Goal: Check status

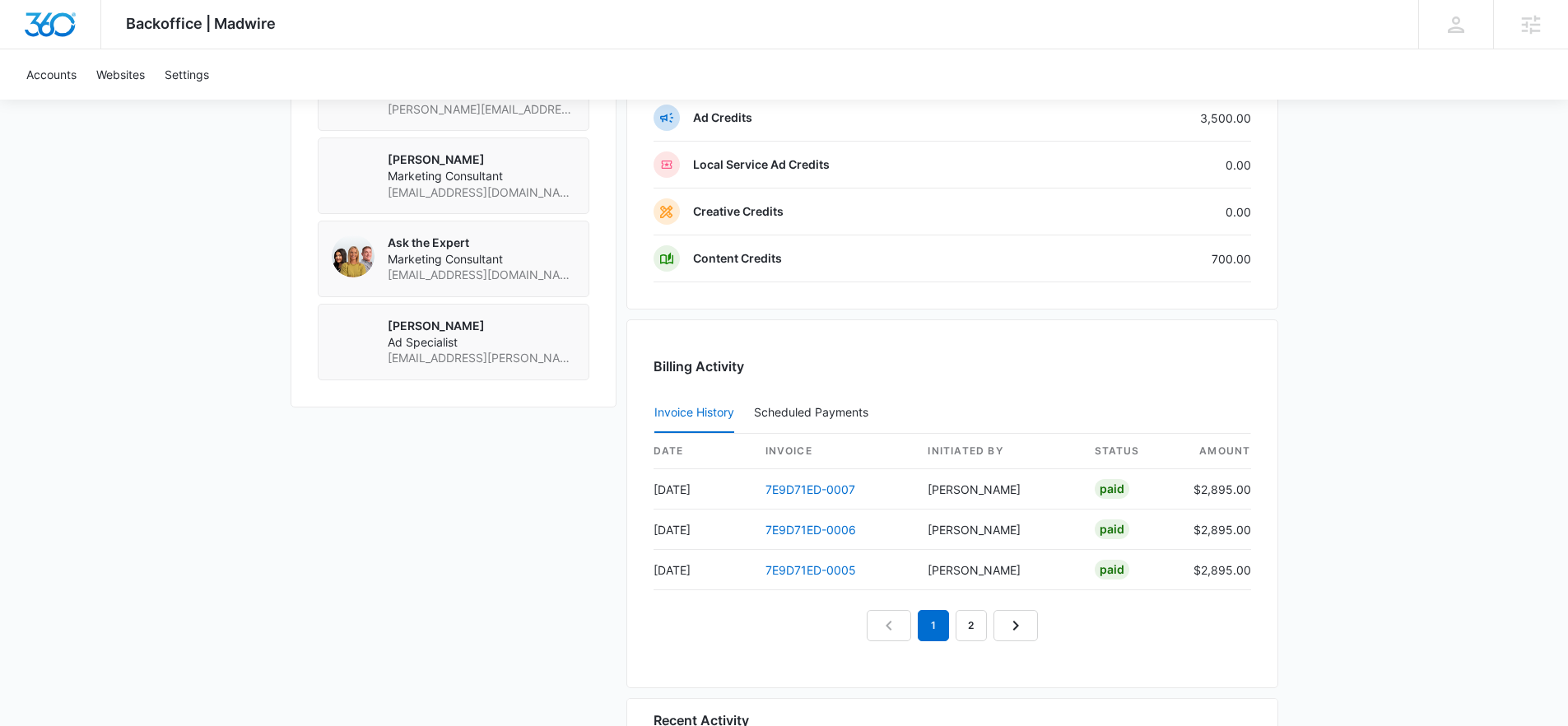
scroll to position [1642, 0]
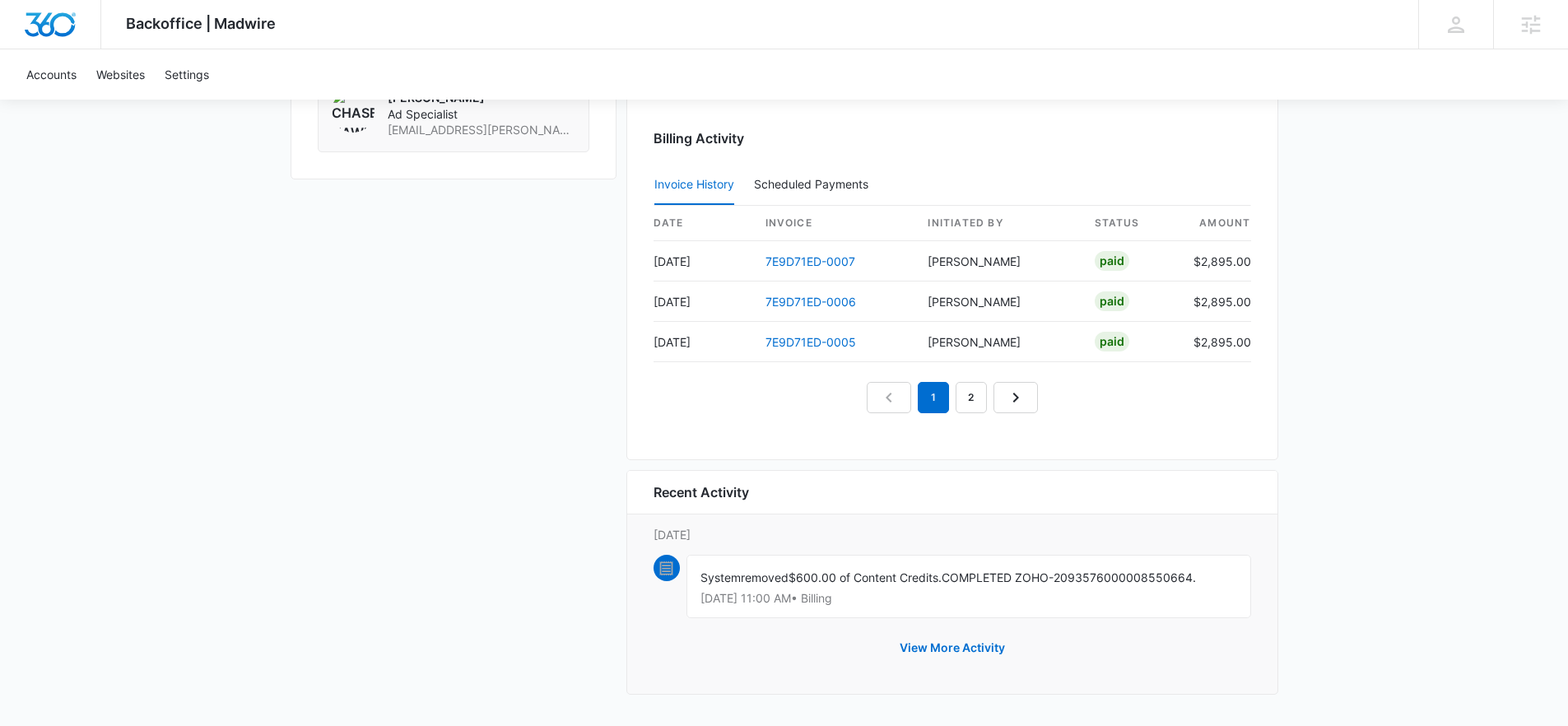
click at [984, 472] on div "Recent Activity" at bounding box center [952, 492] width 650 height 43
click at [967, 395] on link "2" at bounding box center [971, 398] width 31 height 31
click at [977, 399] on link "3" at bounding box center [990, 398] width 31 height 31
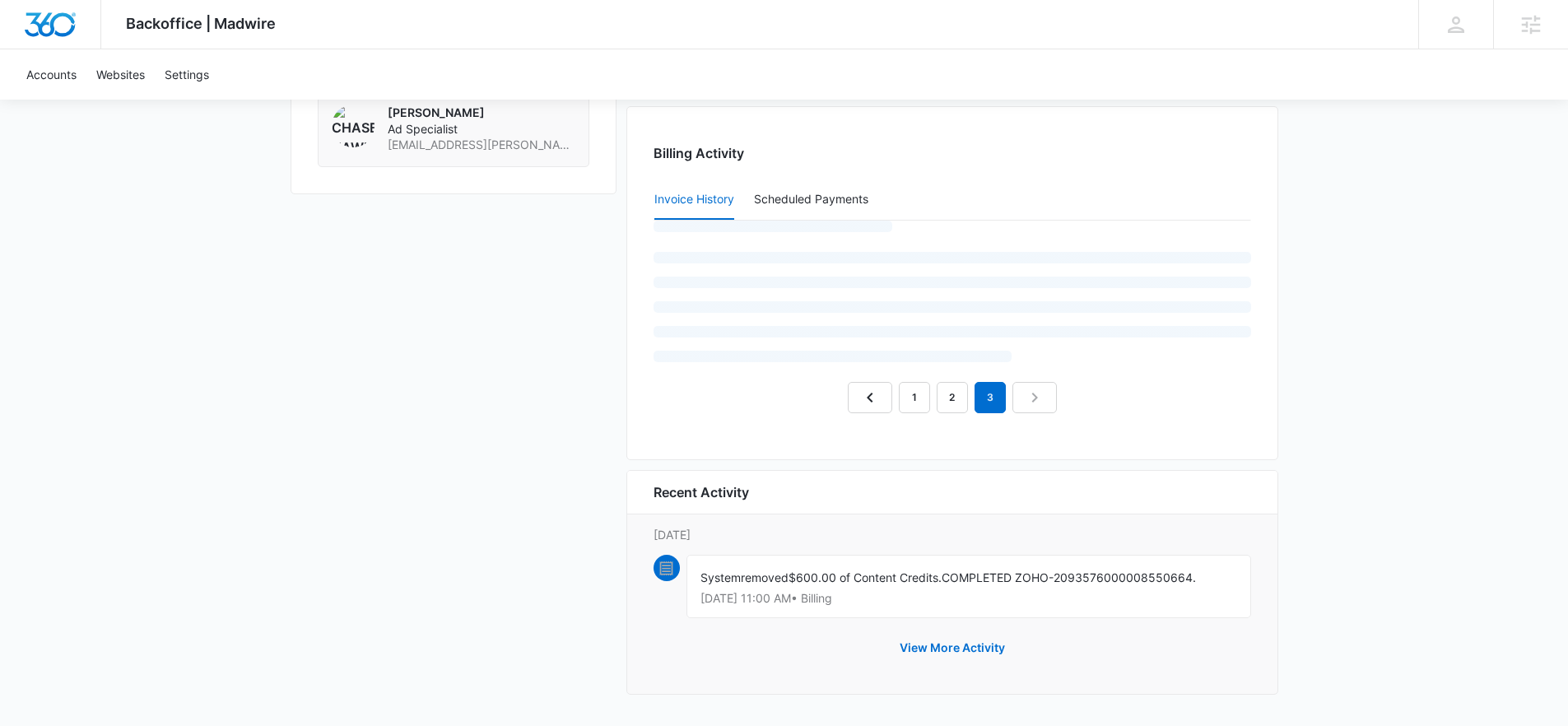
scroll to position [1561, 0]
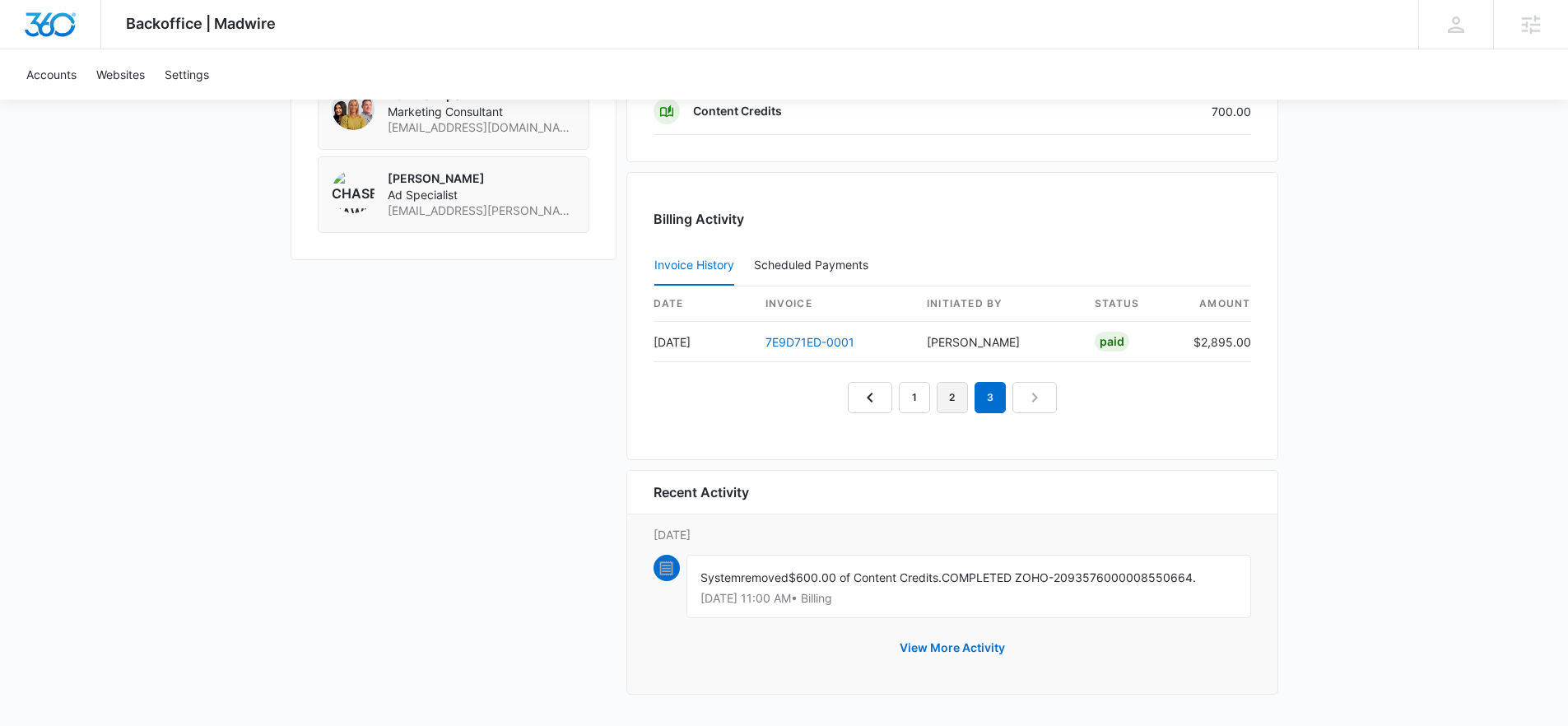
click at [951, 399] on link "2" at bounding box center [952, 398] width 31 height 31
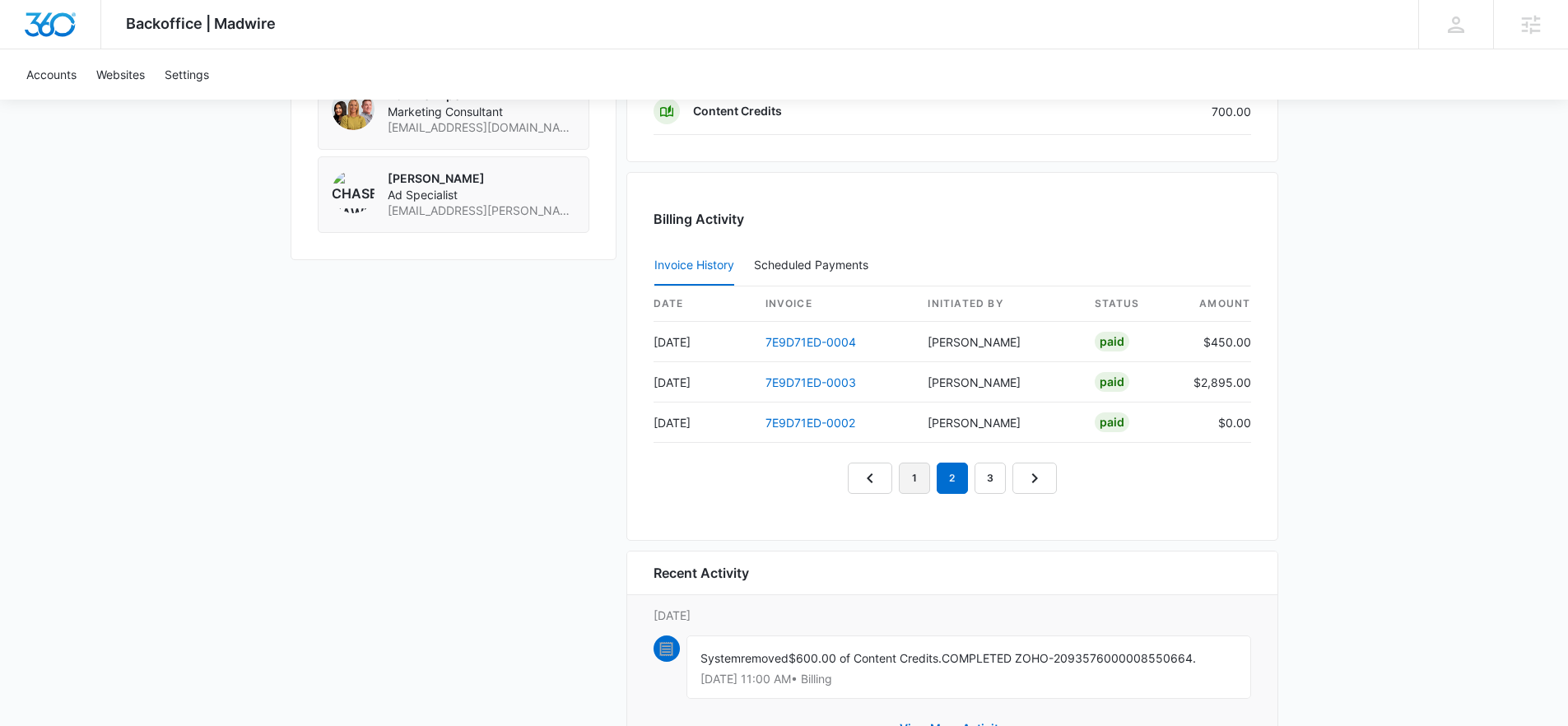
click at [908, 477] on link "1" at bounding box center [914, 478] width 31 height 31
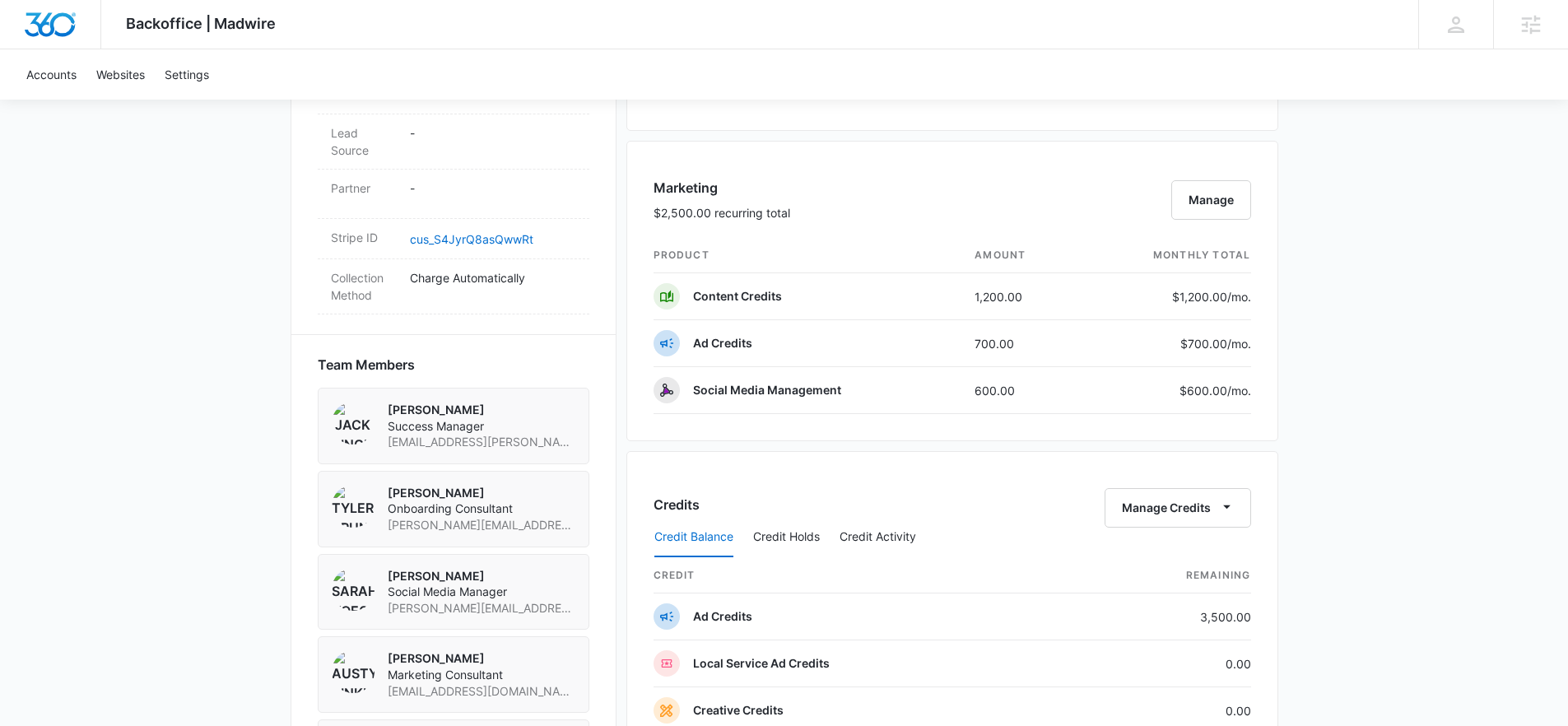
scroll to position [958, 0]
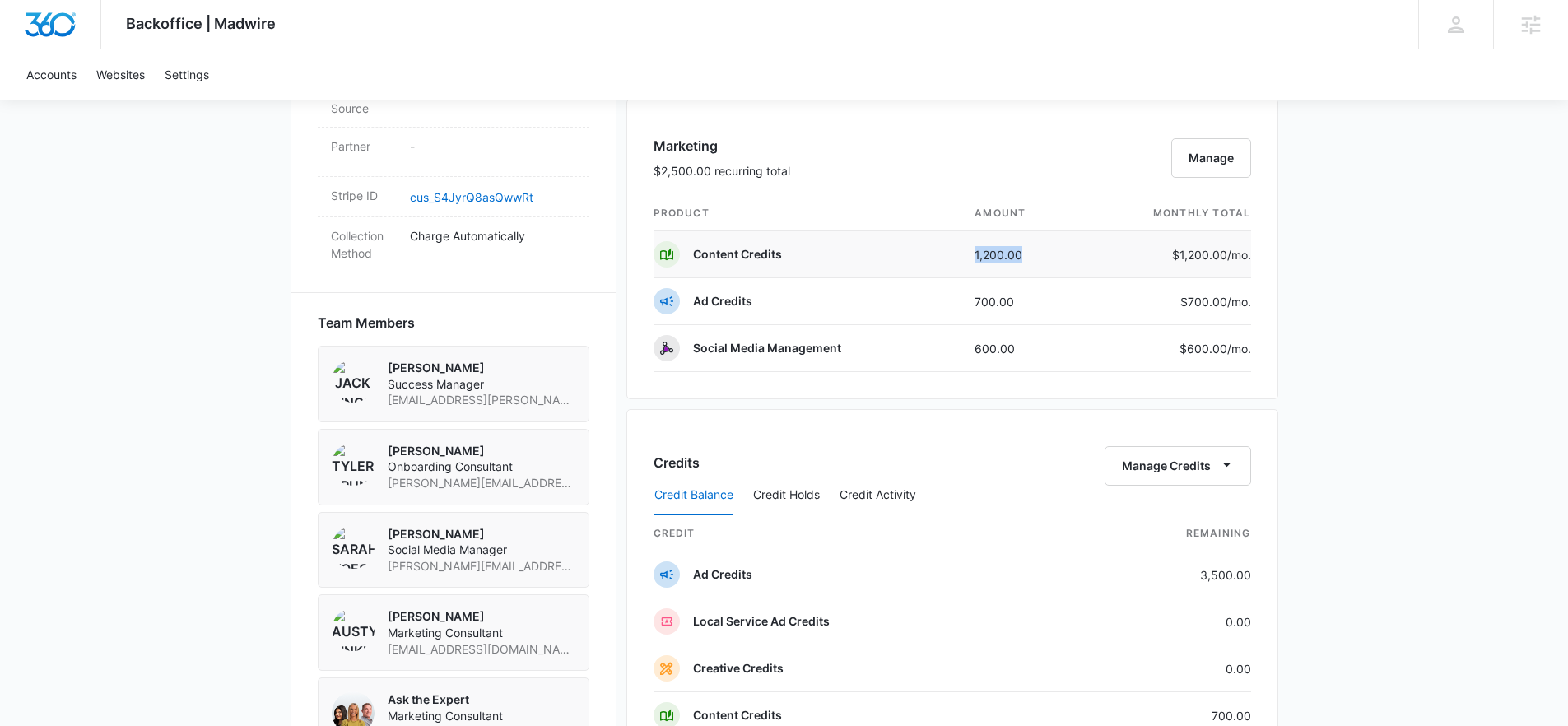
drag, startPoint x: 974, startPoint y: 256, endPoint x: 1055, endPoint y: 259, distance: 81.1
click at [1055, 259] on td "1,200.00" at bounding box center [1020, 255] width 119 height 47
click at [1016, 255] on td "1,200.00" at bounding box center [1020, 255] width 119 height 47
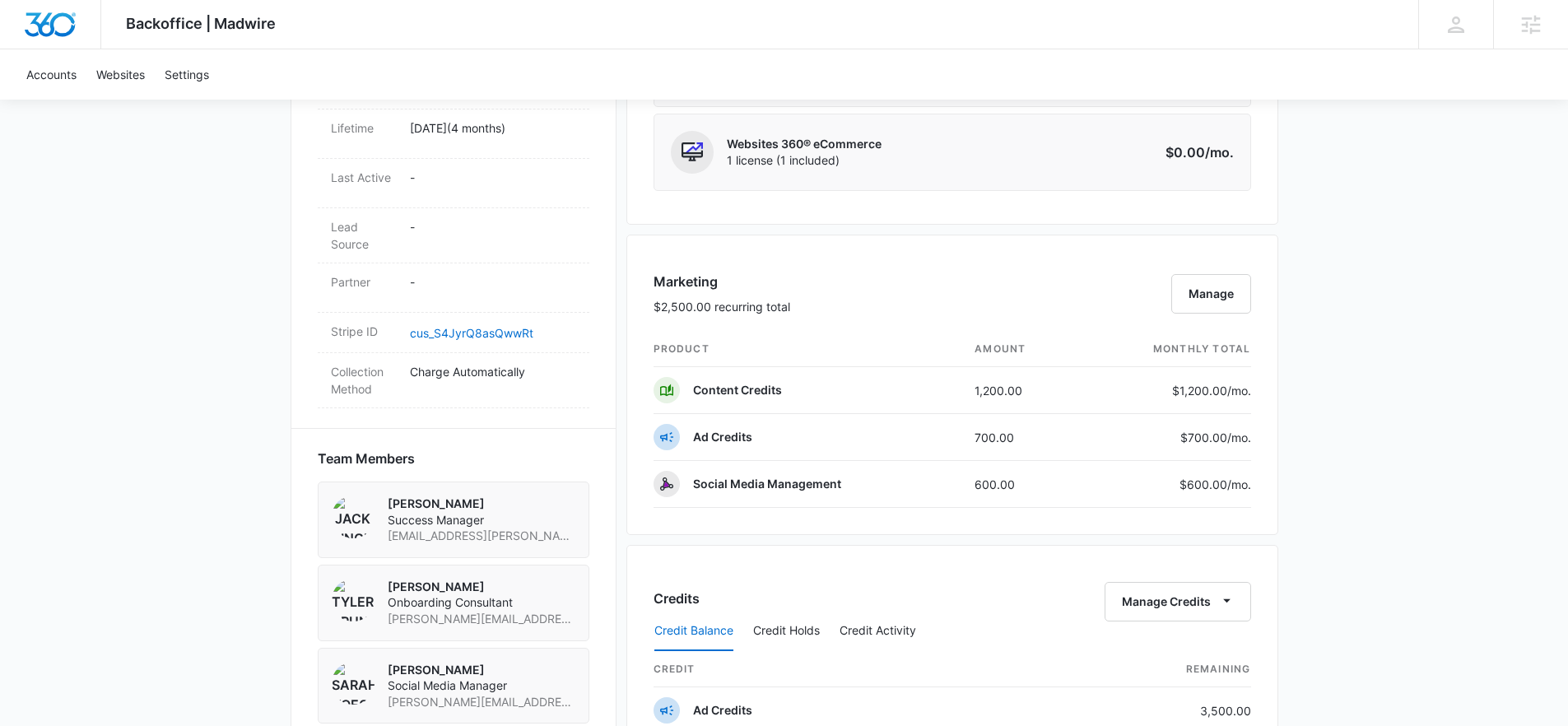
scroll to position [0, 0]
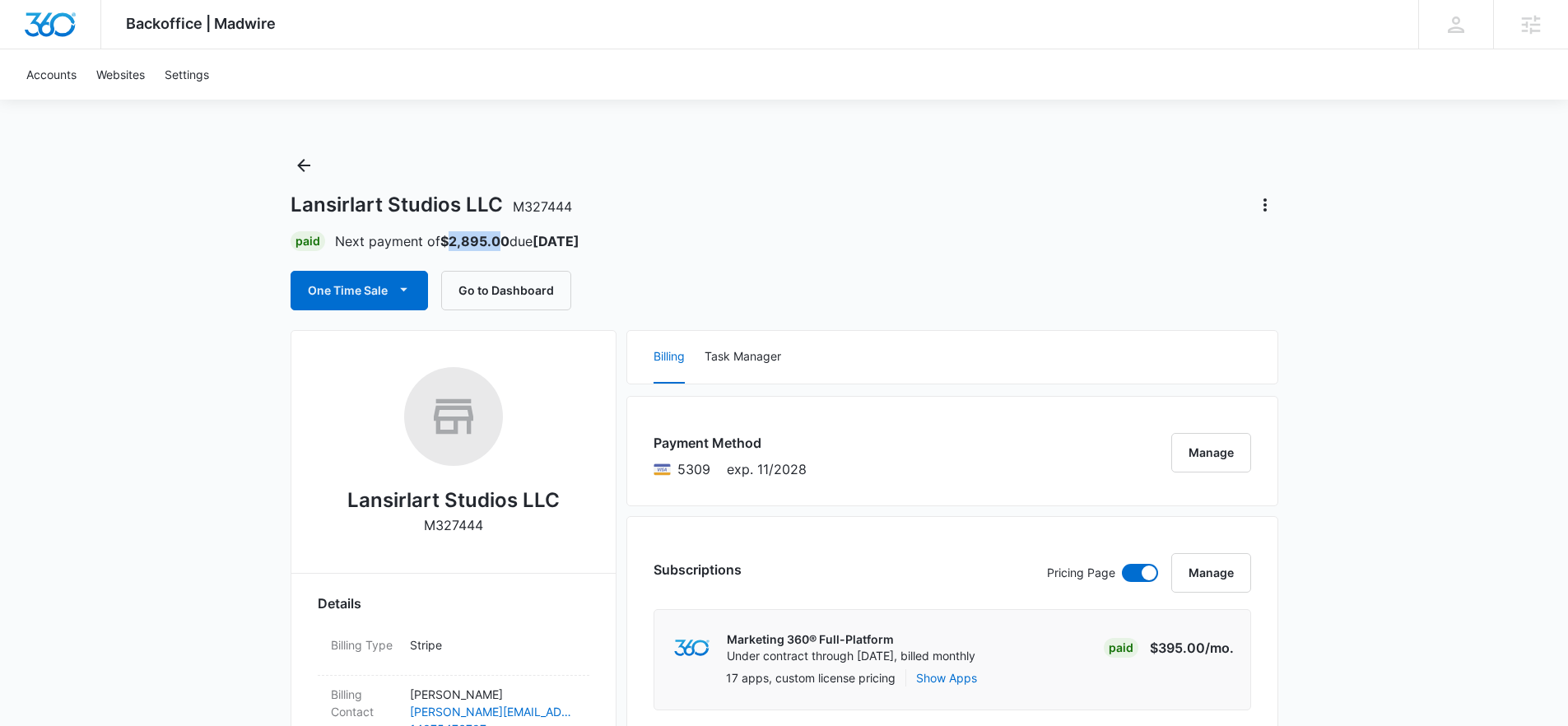
drag, startPoint x: 451, startPoint y: 242, endPoint x: 502, endPoint y: 243, distance: 51.0
click at [502, 243] on strong "$2,895.00" at bounding box center [474, 241] width 69 height 17
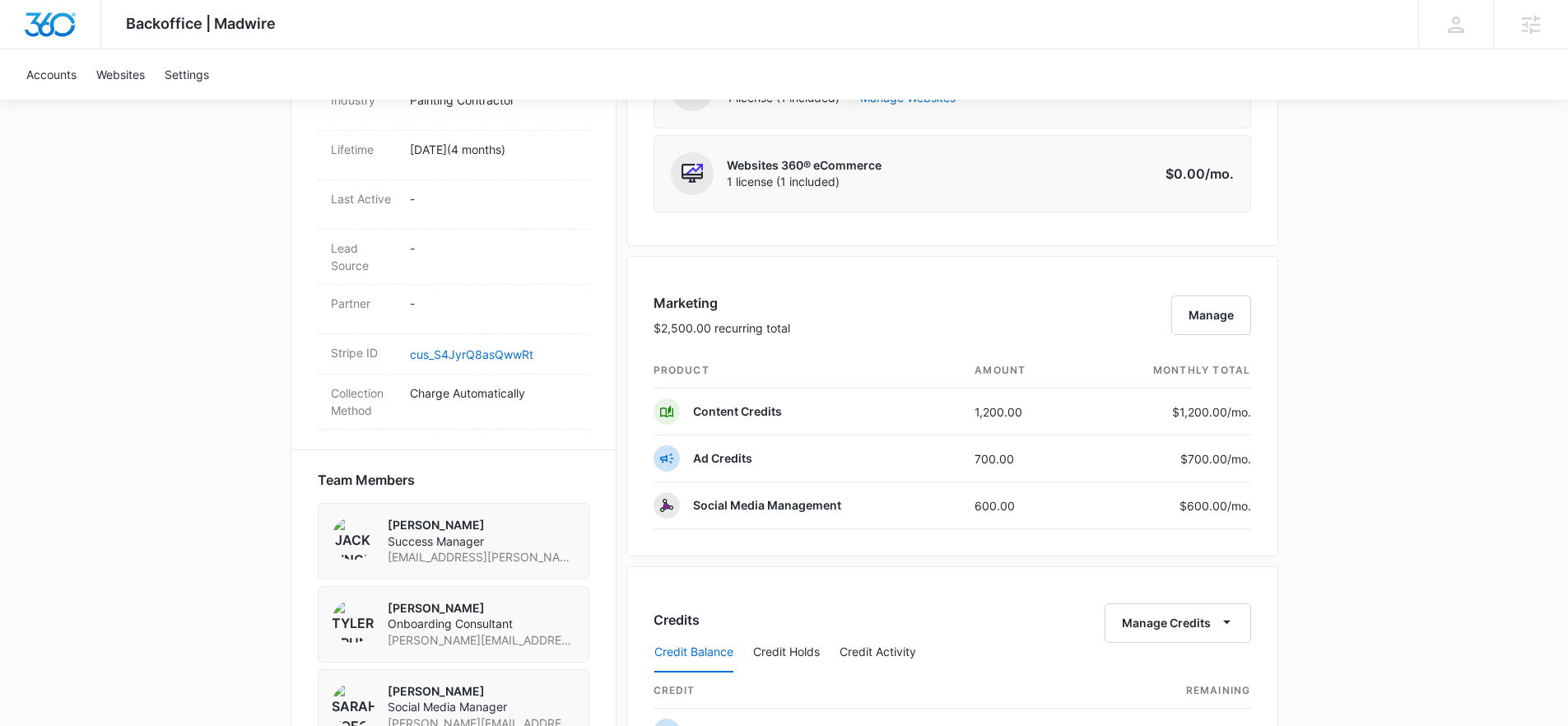
scroll to position [811, 0]
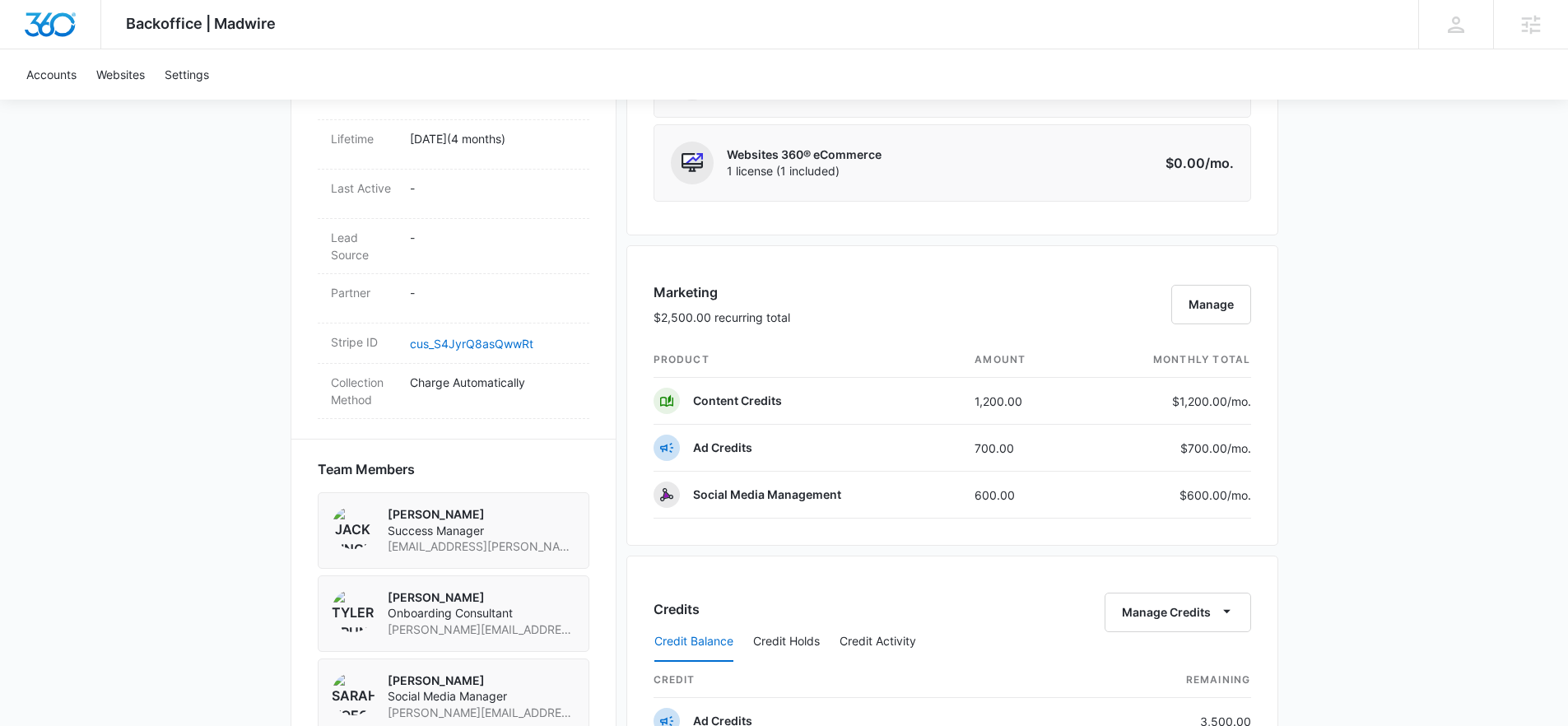
click at [1348, 530] on div "Backoffice | Madwire Apps Settings Jack Bingham jack.bingham@madwire.com My Pro…" at bounding box center [784, 373] width 1568 height 2368
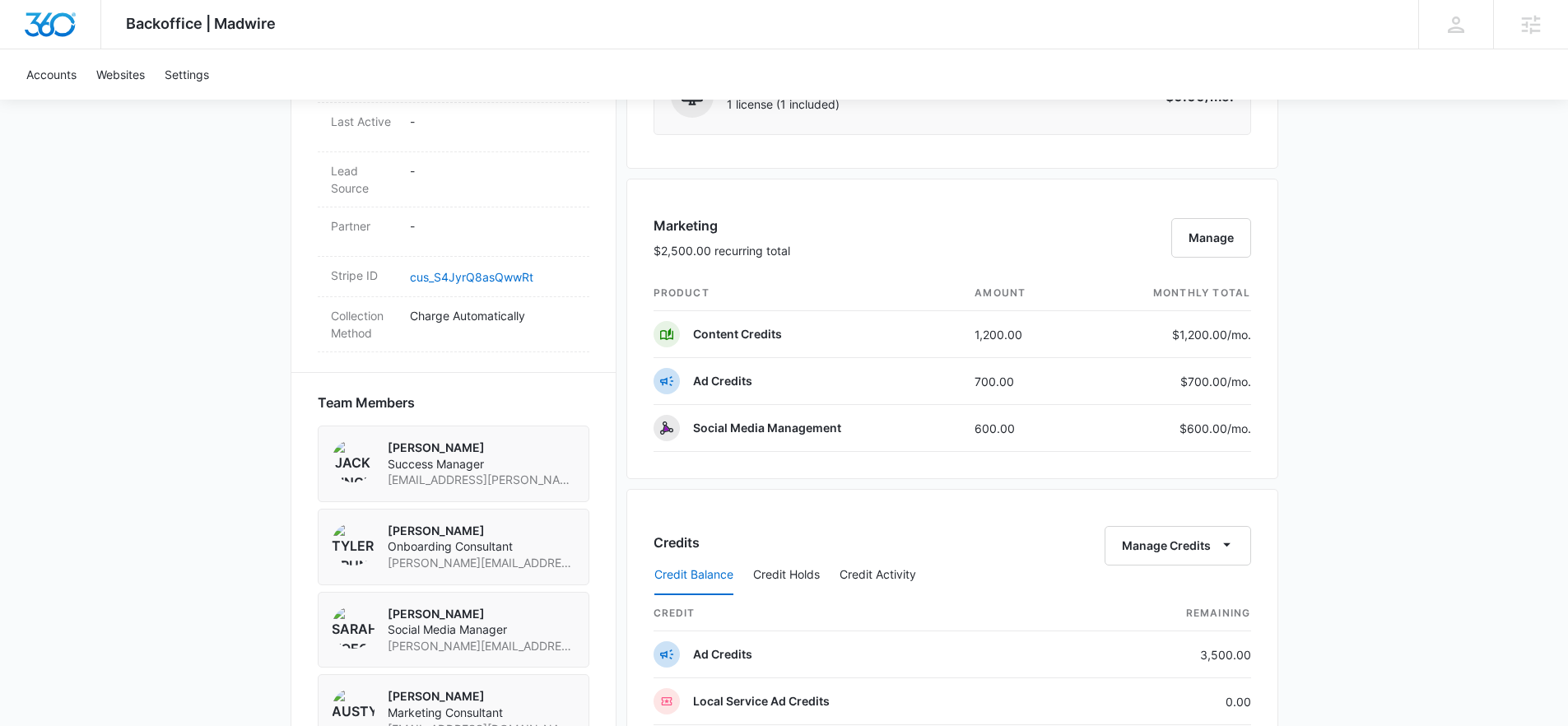
scroll to position [896, 0]
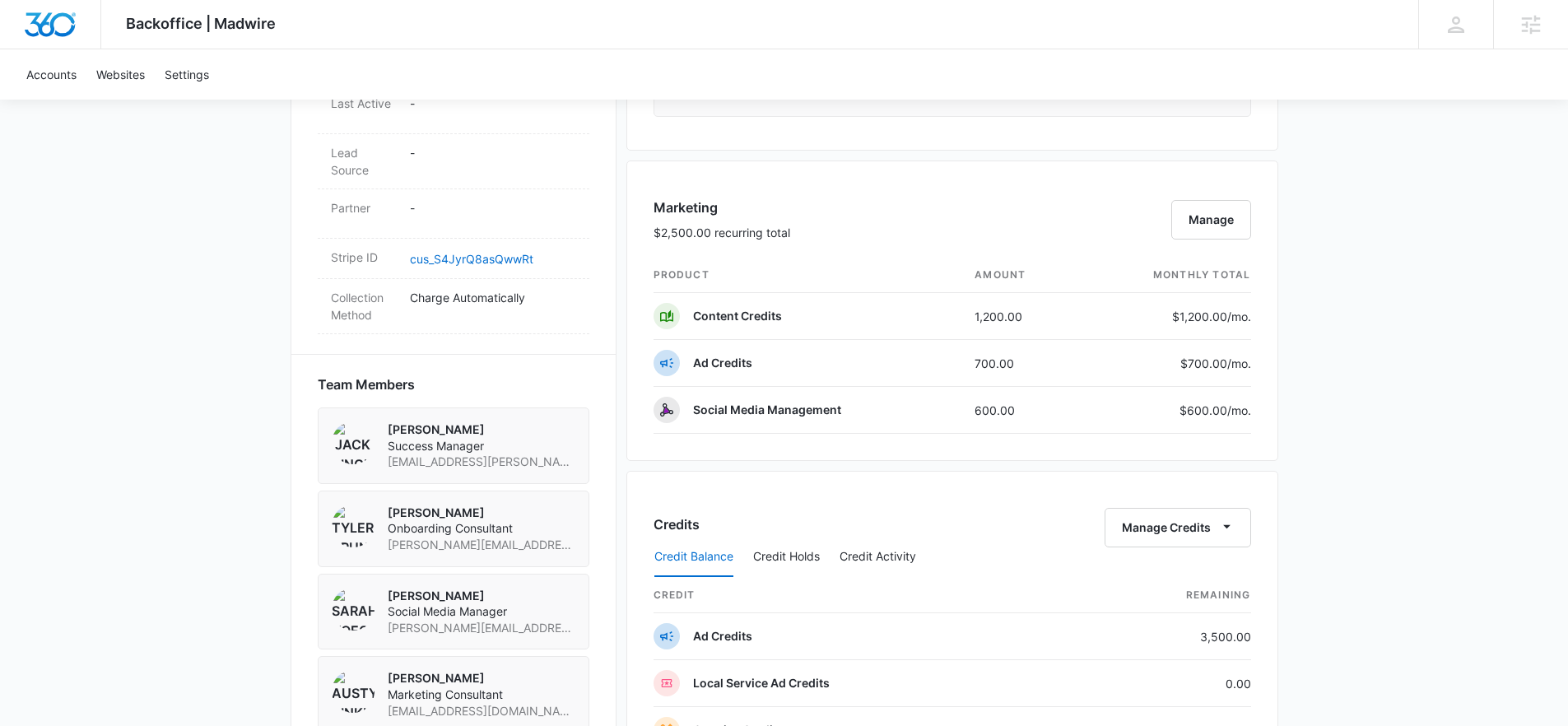
click at [1377, 514] on div "Backoffice | Madwire Apps Settings Jack Bingham jack.bingham@madwire.com My Pro…" at bounding box center [784, 288] width 1568 height 2368
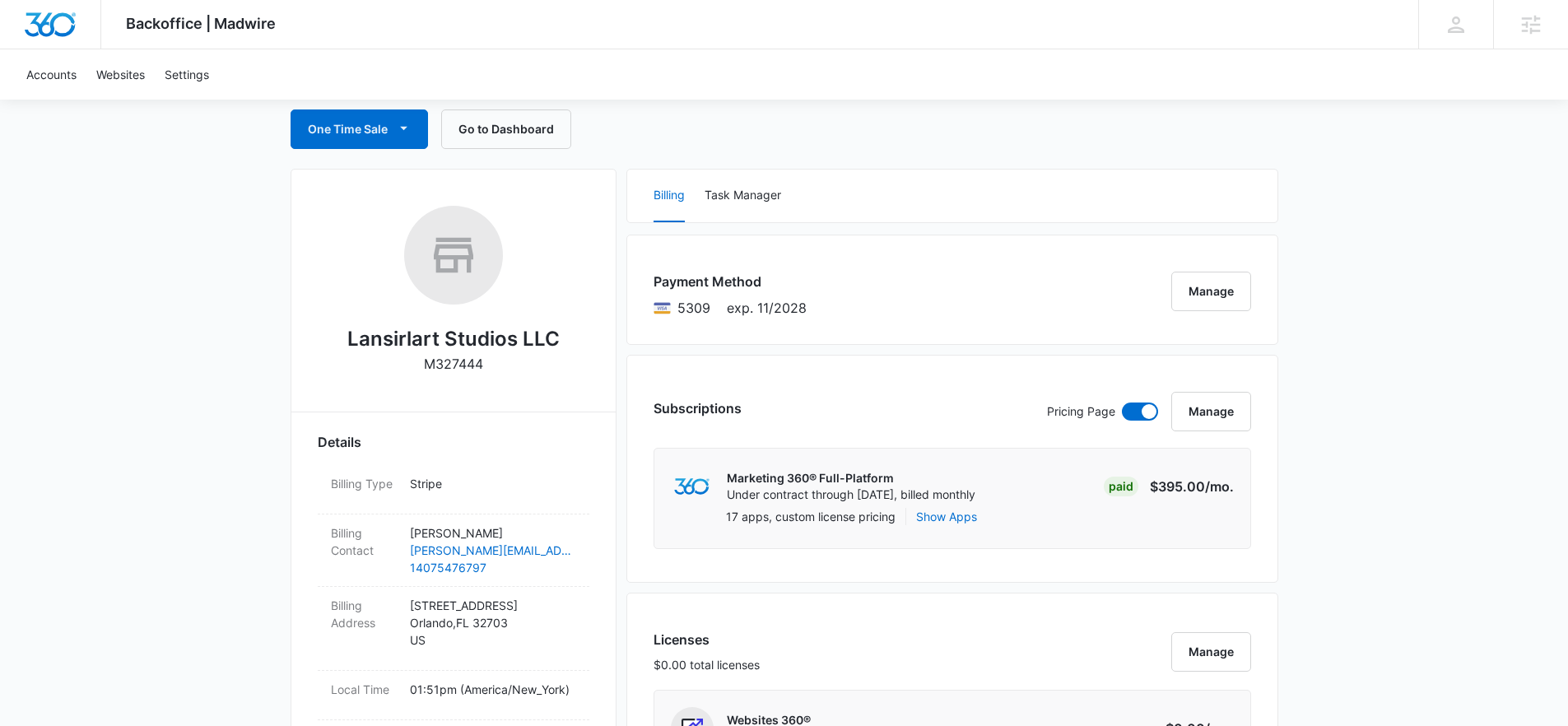
scroll to position [0, 0]
